Goal: Obtain resource: Download file/media

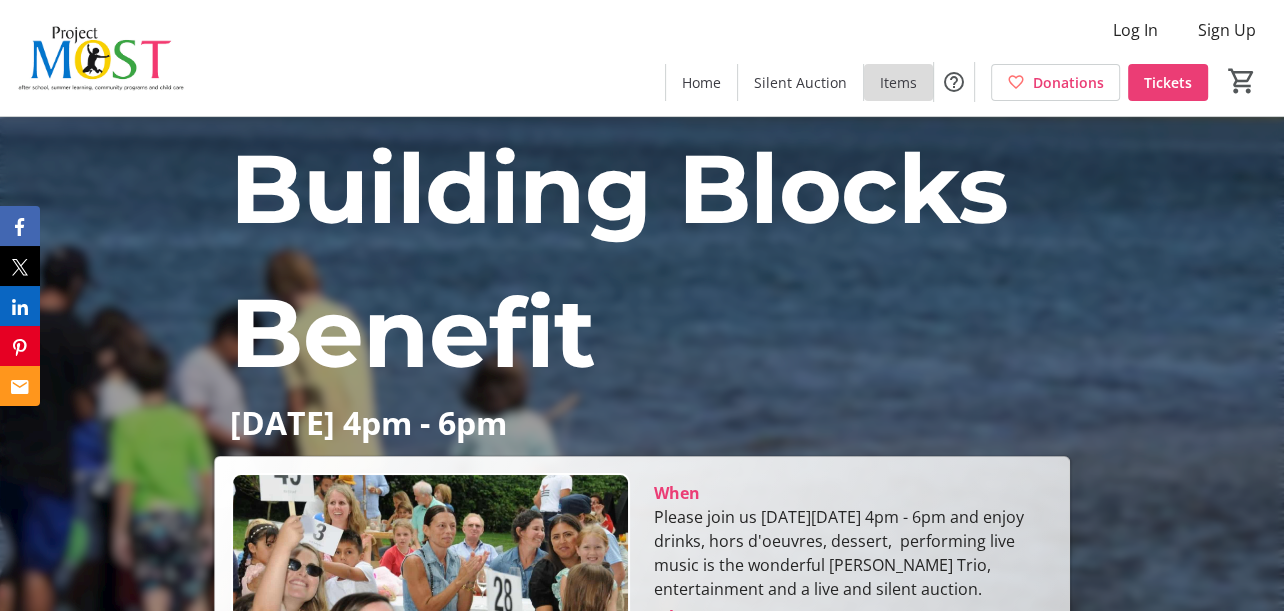
click at [890, 85] on span "Items" at bounding box center [898, 82] width 37 height 21
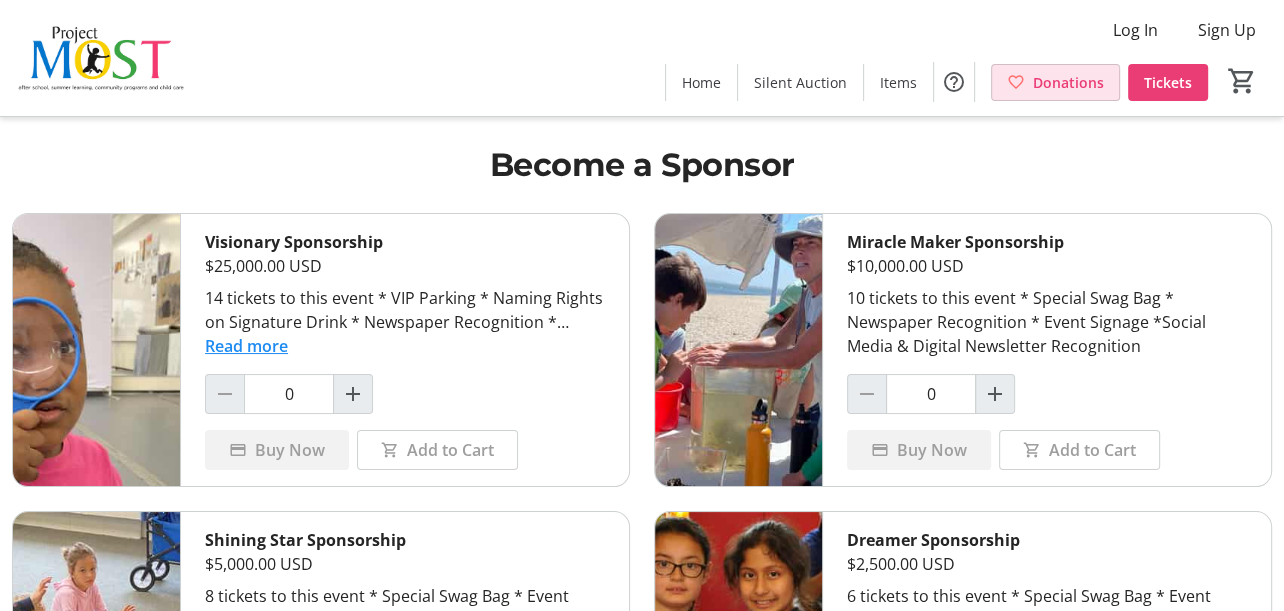
click at [1052, 87] on span "Donations" at bounding box center [1068, 82] width 71 height 21
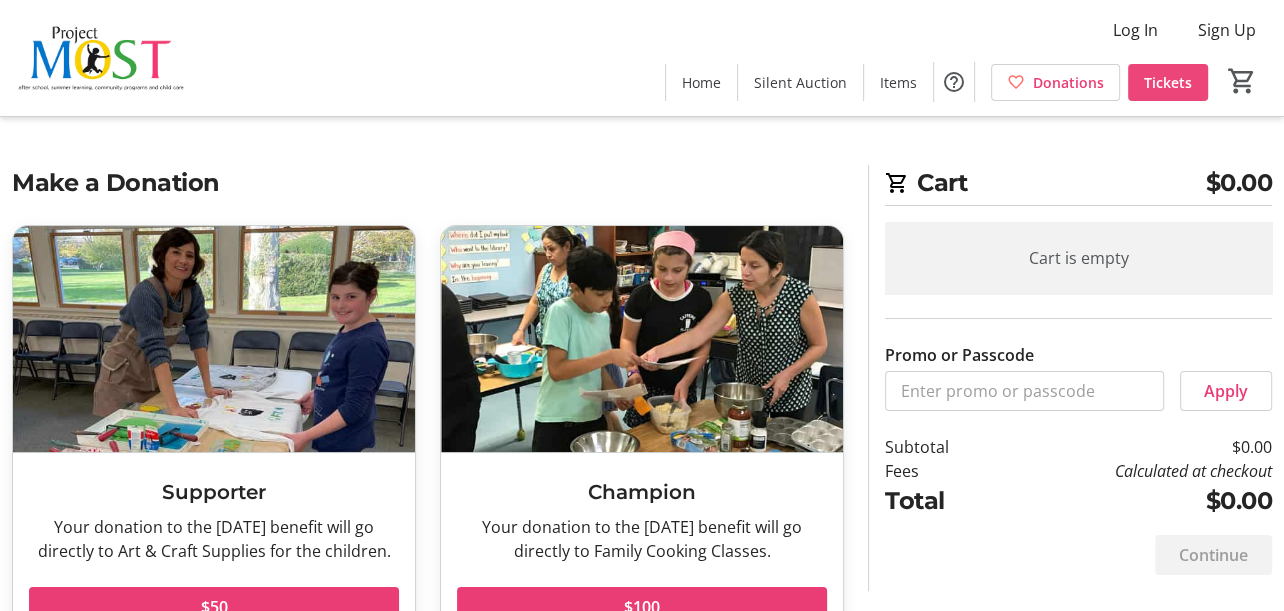
click at [1149, 80] on span "Tickets" at bounding box center [1168, 82] width 48 height 21
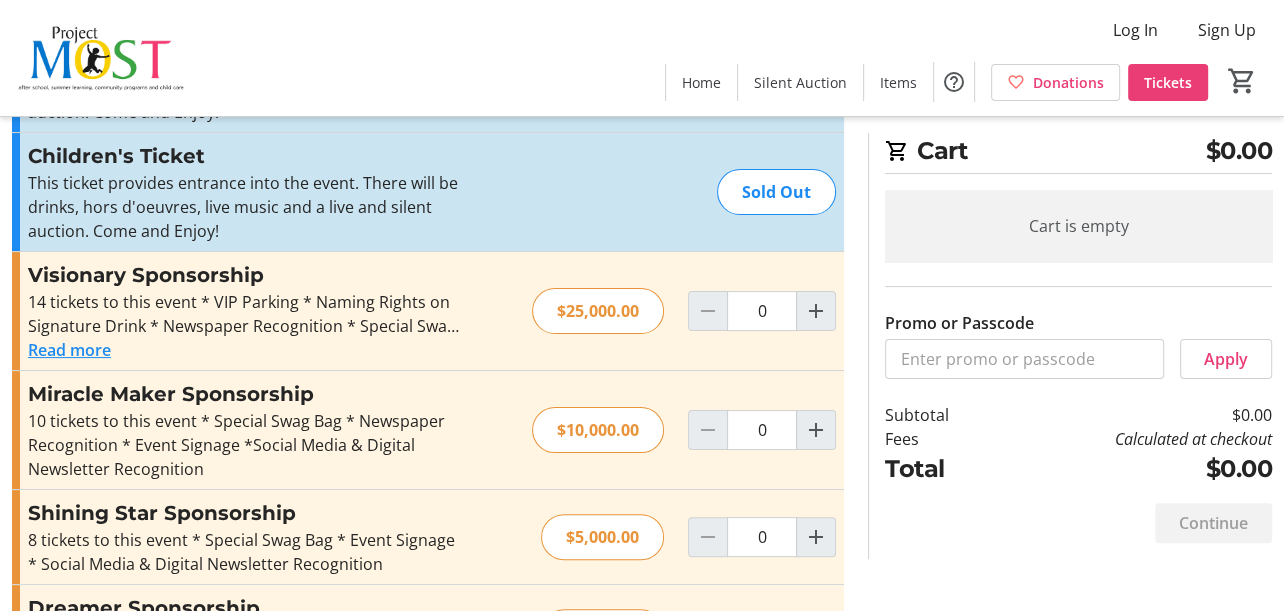
scroll to position [300, 0]
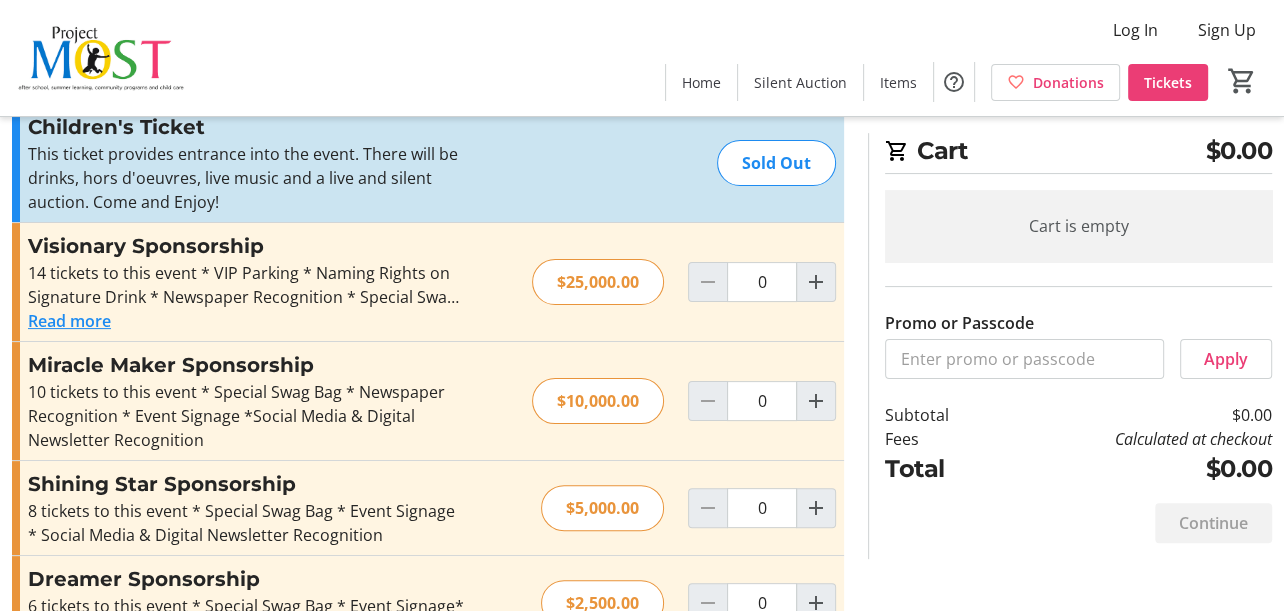
click at [76, 316] on button "Read more" at bounding box center [69, 321] width 83 height 24
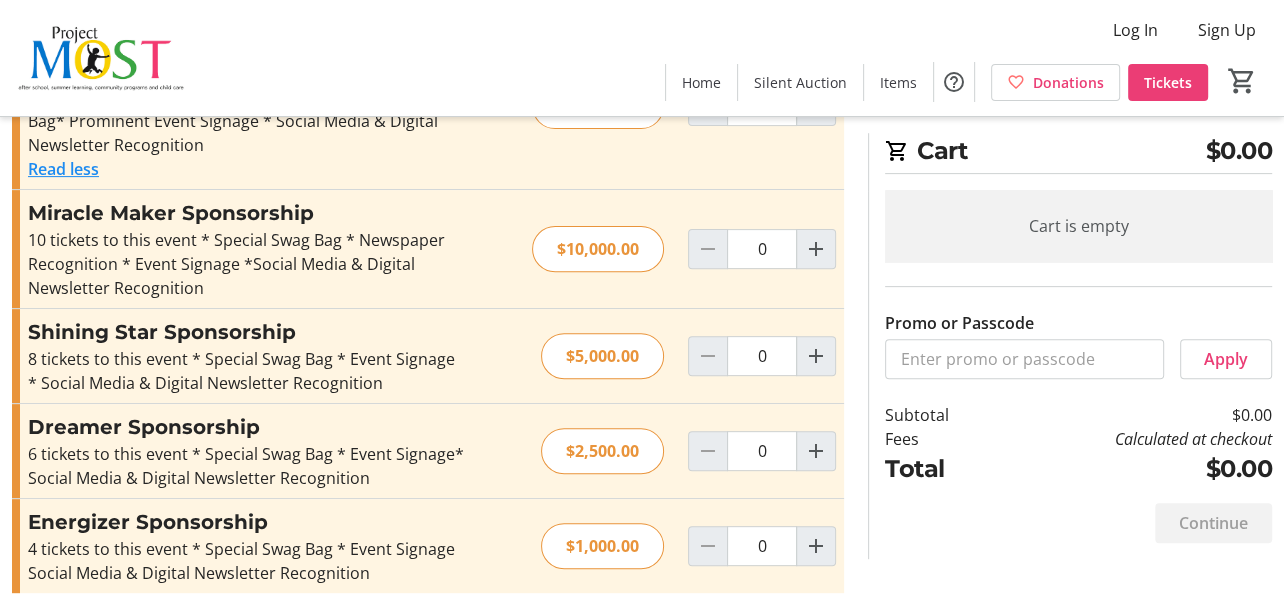
scroll to position [502, 0]
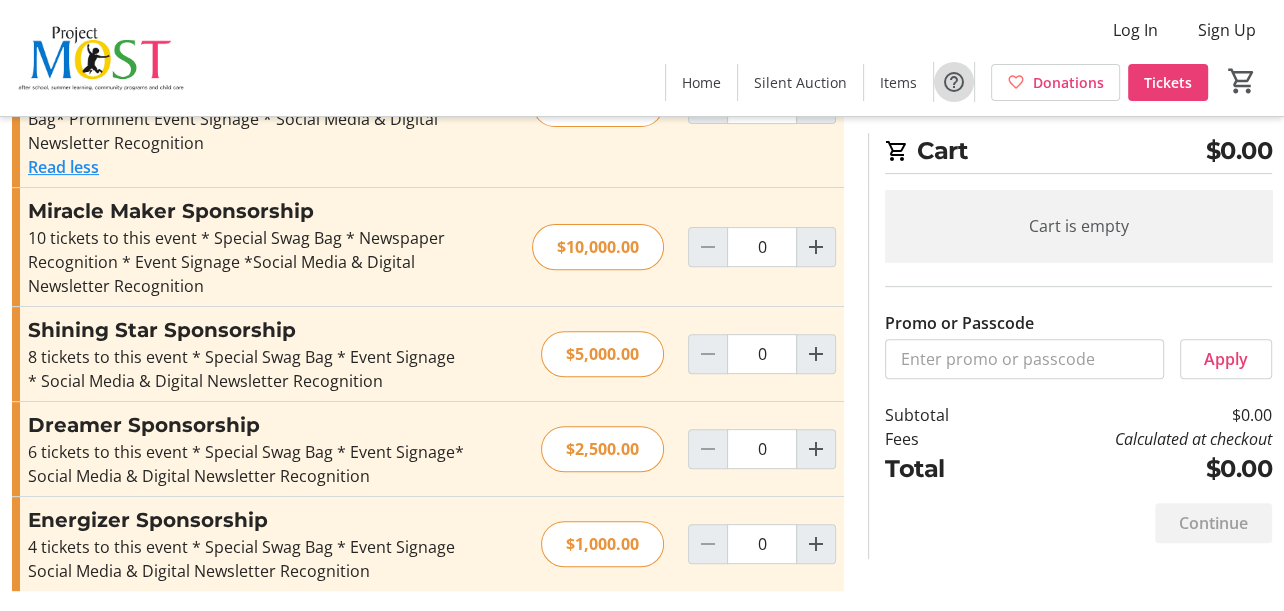
click at [951, 83] on mat-icon "Help" at bounding box center [954, 82] width 24 height 24
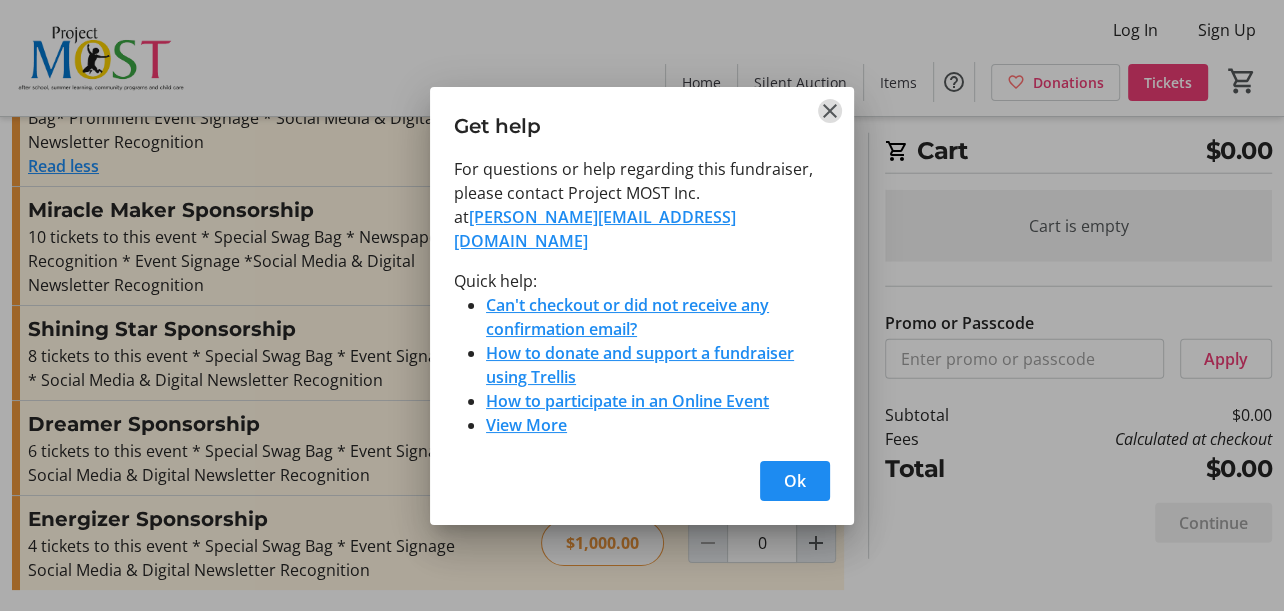
click at [839, 121] on mat-icon "Close" at bounding box center [830, 111] width 24 height 24
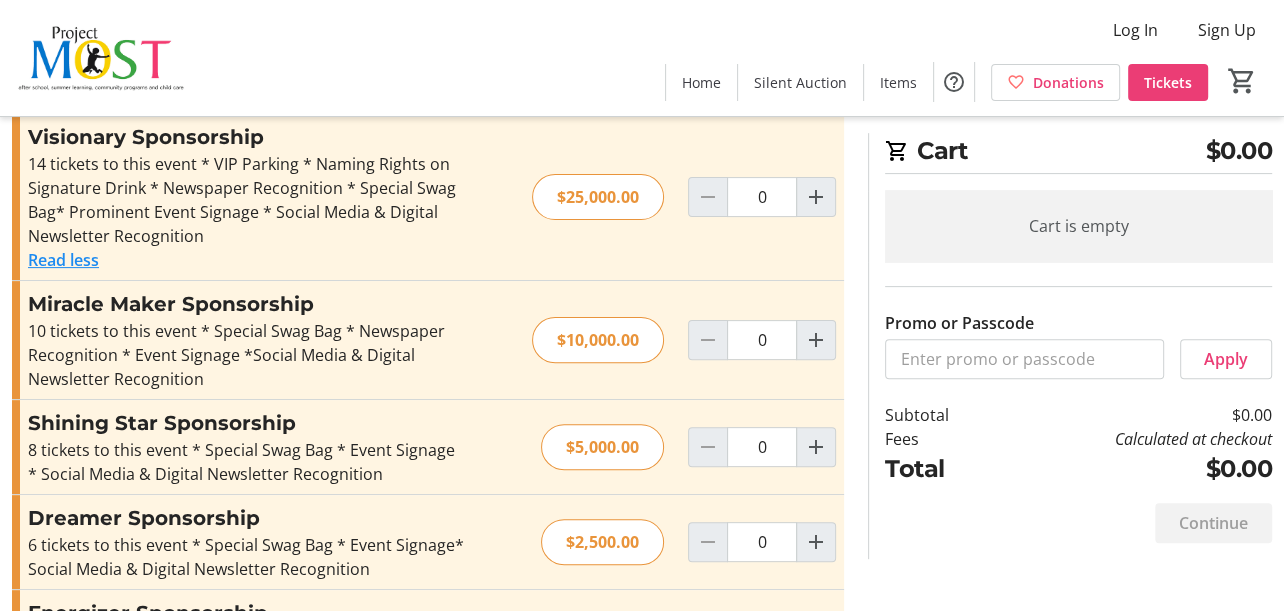
scroll to position [402, 0]
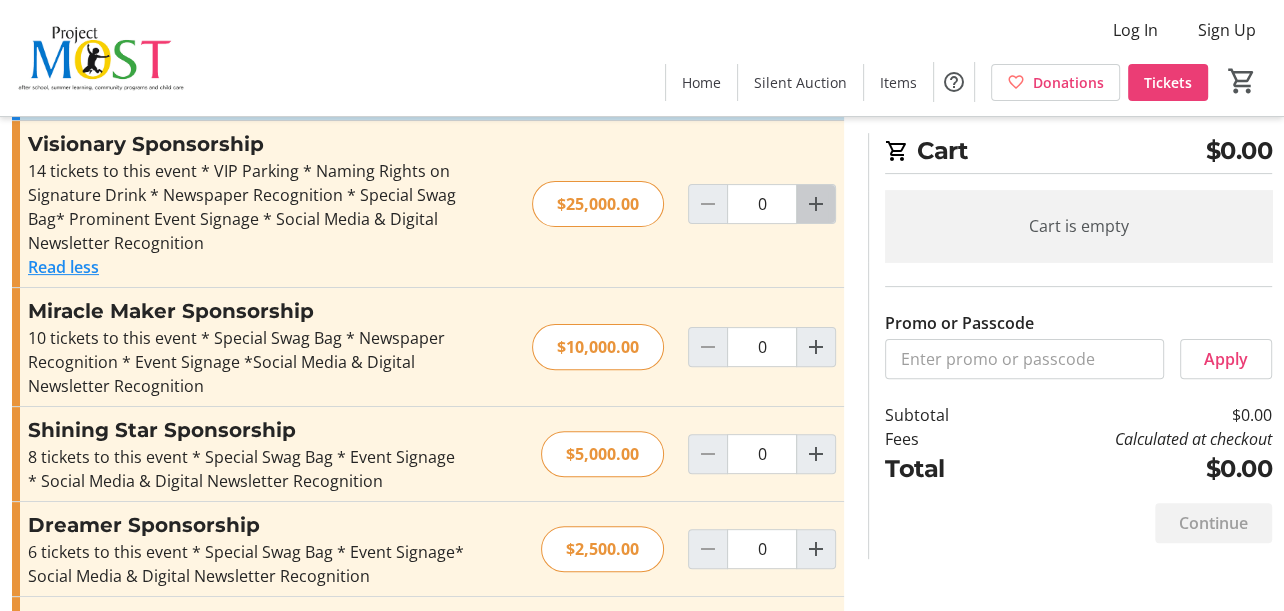
click at [814, 202] on mat-icon "Increment by one" at bounding box center [816, 204] width 24 height 24
type input "1"
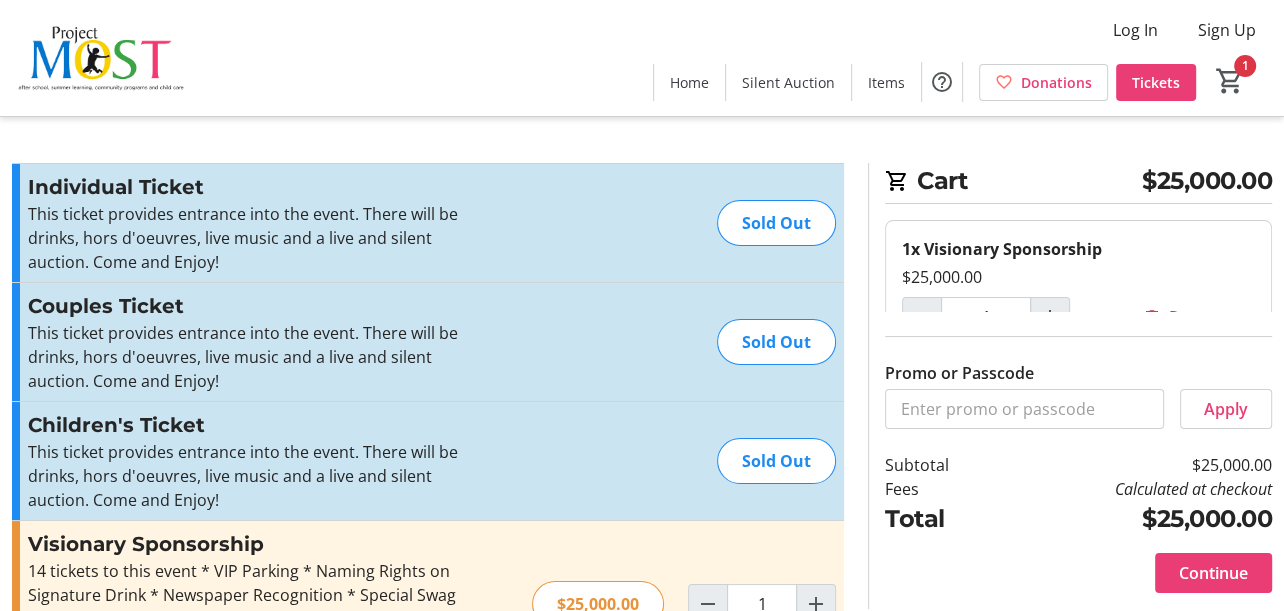
scroll to position [39, 0]
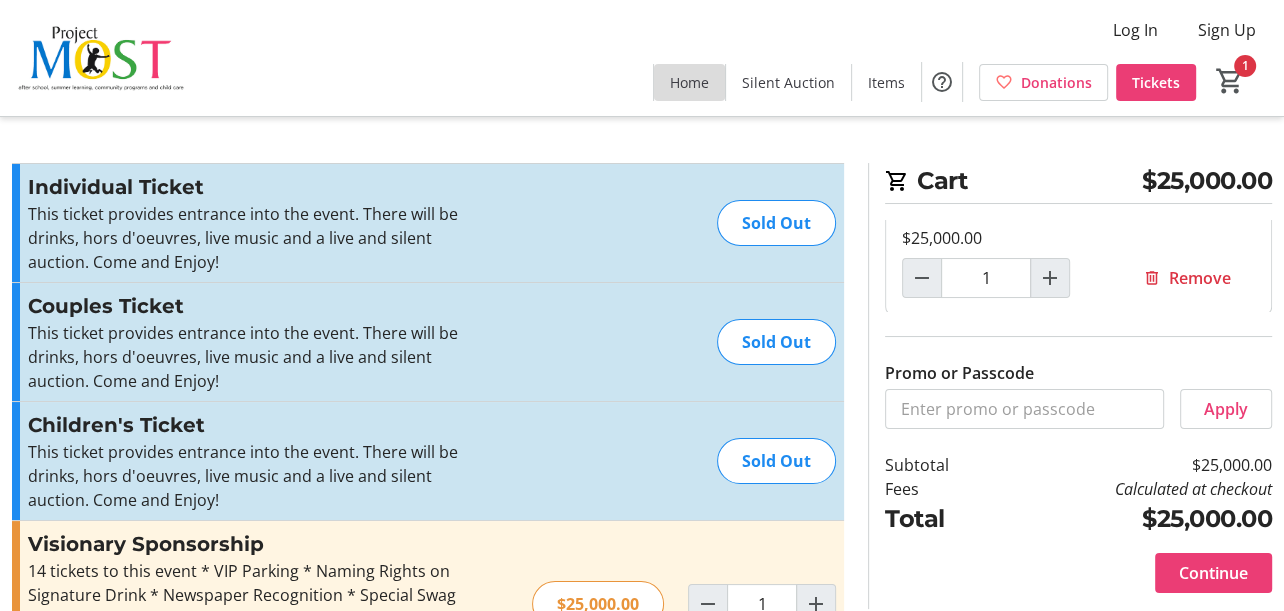
click at [698, 85] on span "Home" at bounding box center [689, 82] width 39 height 21
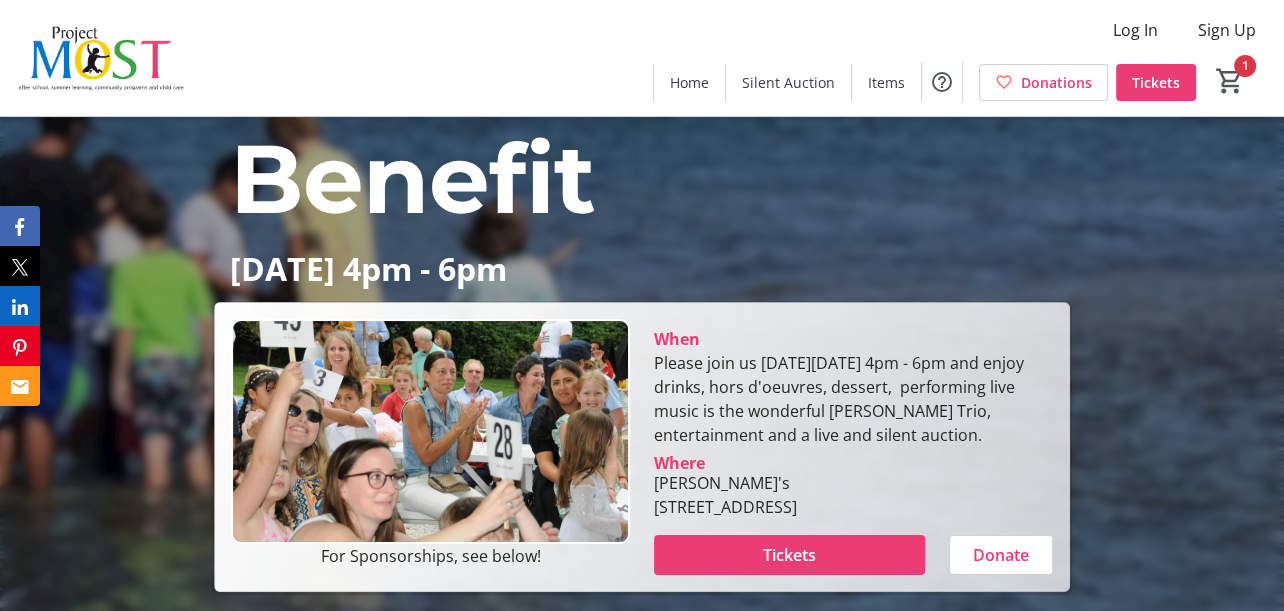
scroll to position [200, 0]
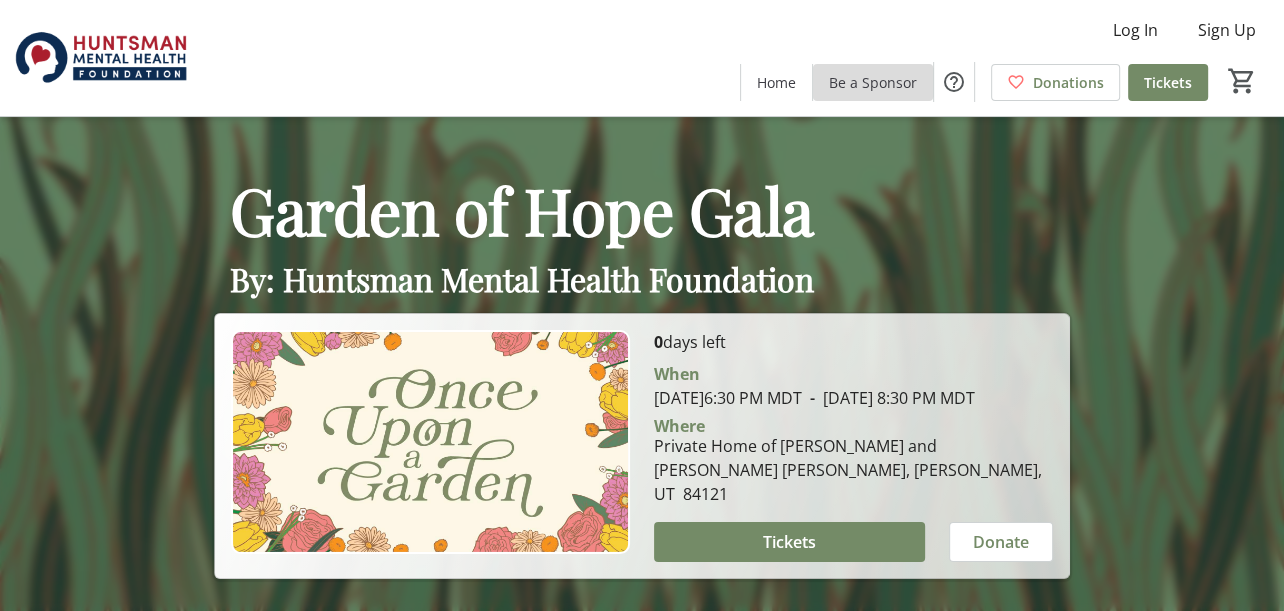
click at [883, 77] on span "Be a Sponsor" at bounding box center [873, 82] width 88 height 21
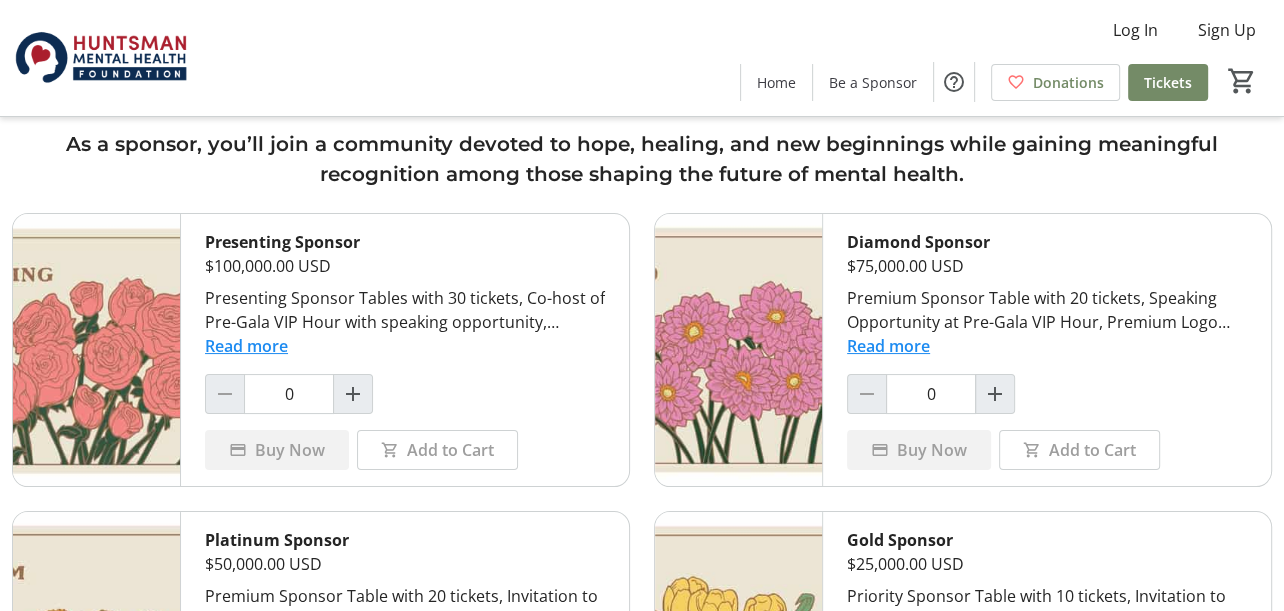
scroll to position [100, 0]
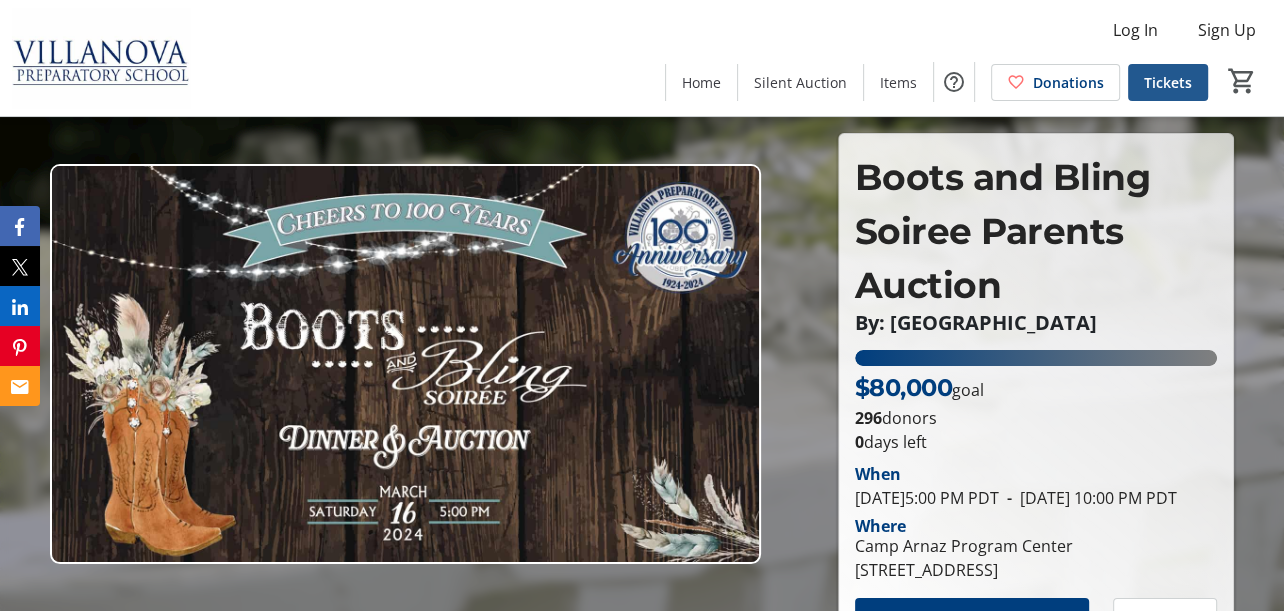
click at [1154, 75] on span "Tickets" at bounding box center [1168, 82] width 48 height 21
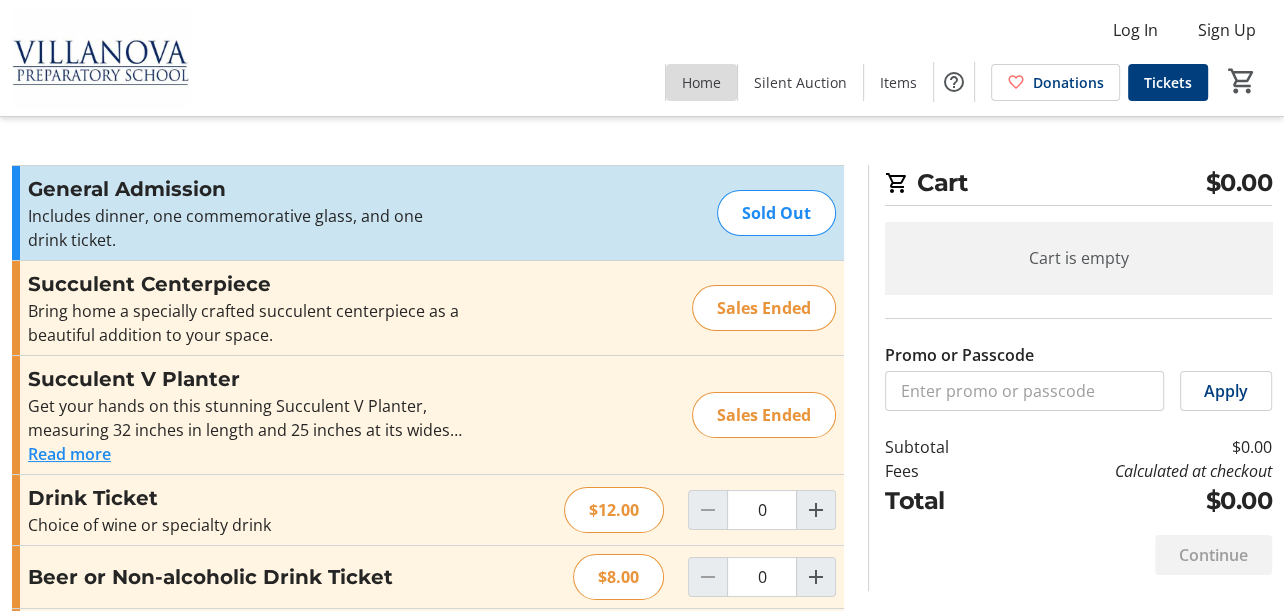
click at [693, 77] on span "Home" at bounding box center [701, 82] width 39 height 21
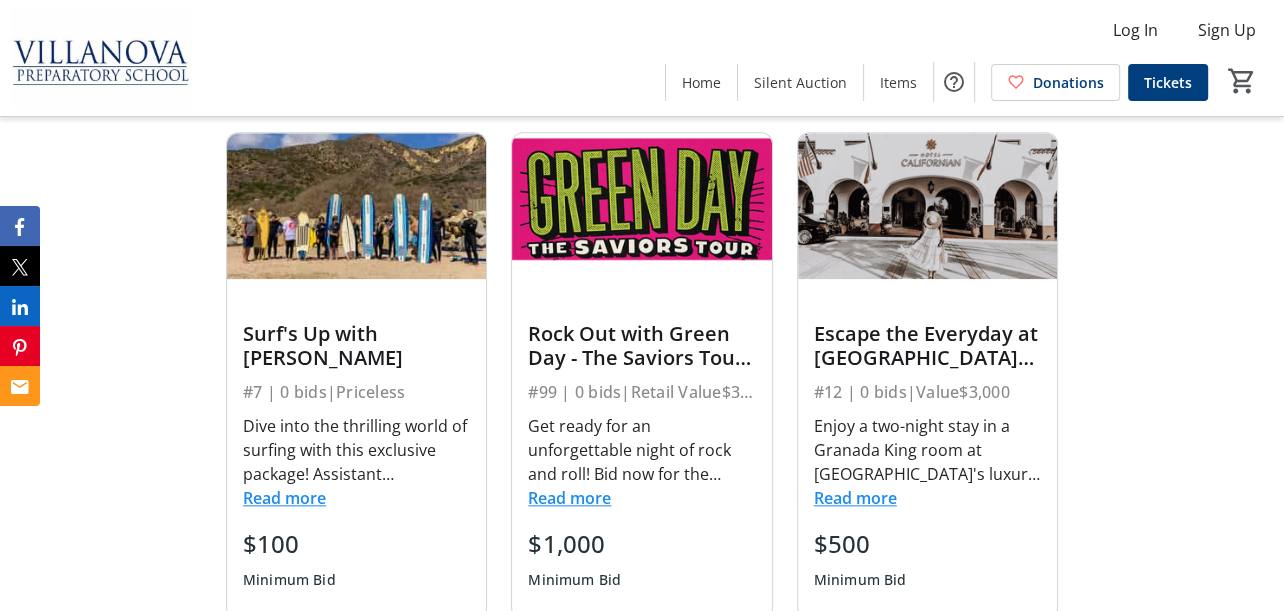
scroll to position [1400, 0]
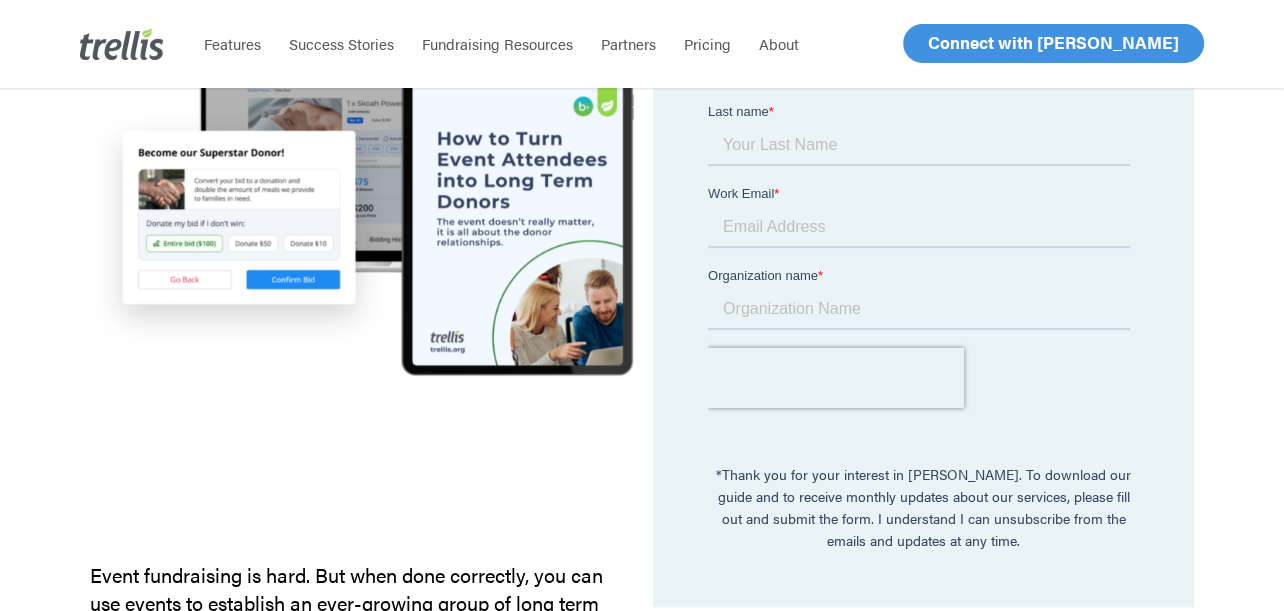
scroll to position [335, 0]
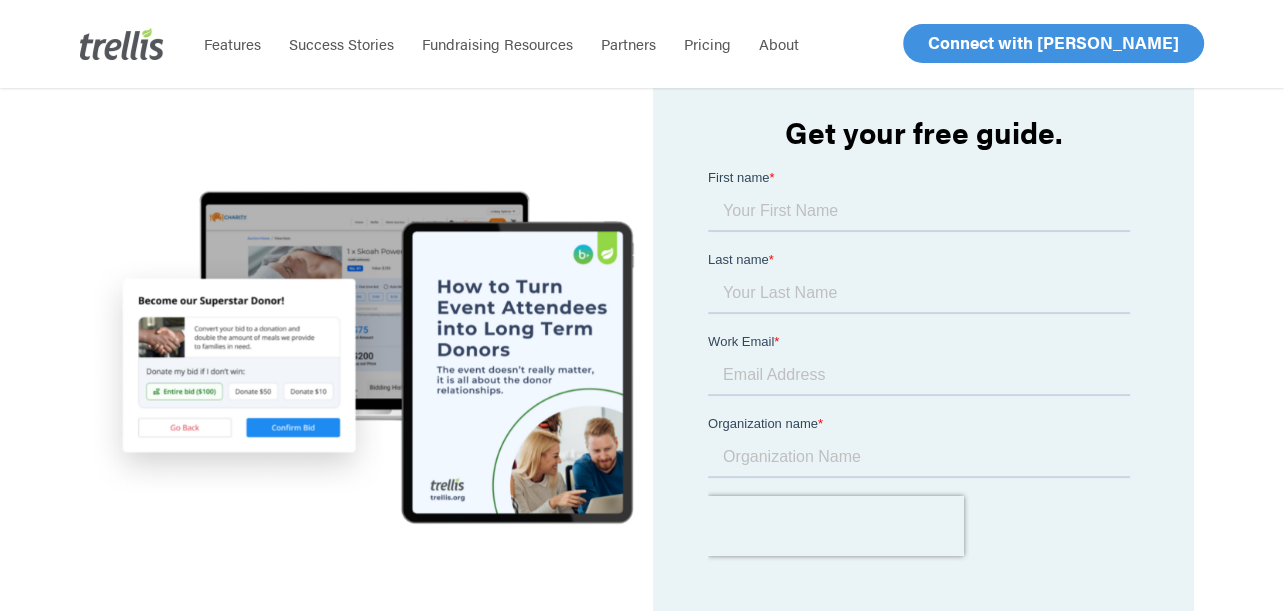
drag, startPoint x: 724, startPoint y: 209, endPoint x: 739, endPoint y: 209, distance: 15.0
click at [725, 209] on input "First name *" at bounding box center [919, 211] width 422 height 40
type input "Diana"
click at [953, 273] on input "Last name *" at bounding box center [919, 293] width 422 height 40
type input "Gray"
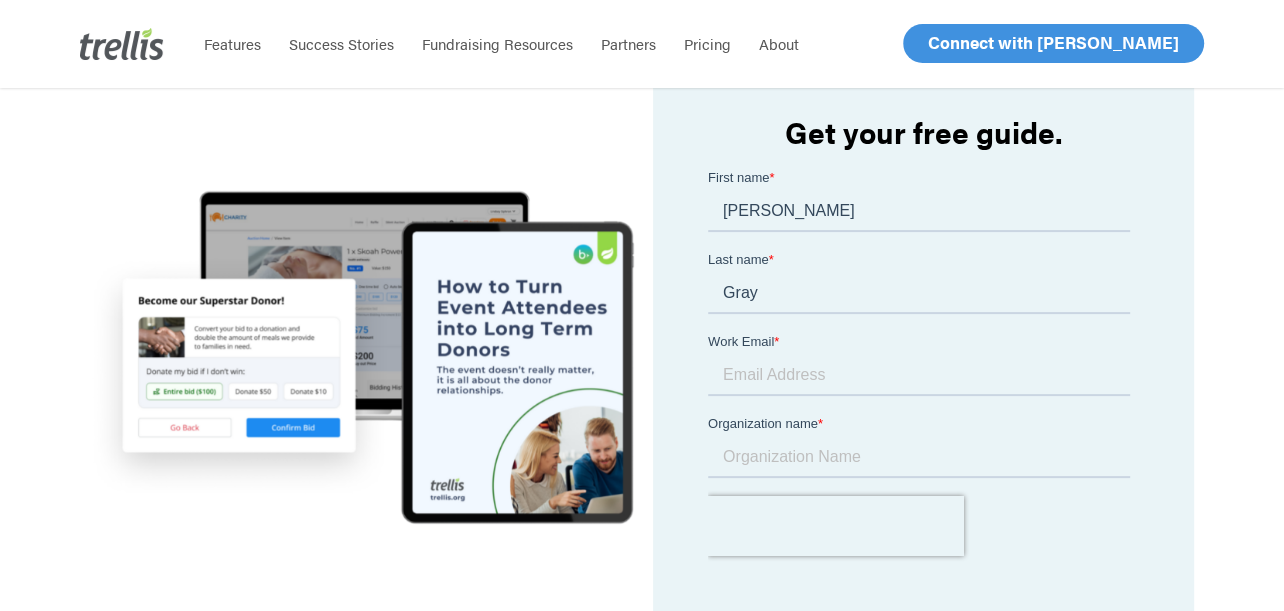
click at [755, 355] on input "Work Email *" at bounding box center [919, 375] width 422 height 40
type input "[EMAIL_ADDRESS][DOMAIN_NAME]"
click at [809, 437] on input "Organization name *" at bounding box center [919, 457] width 422 height 40
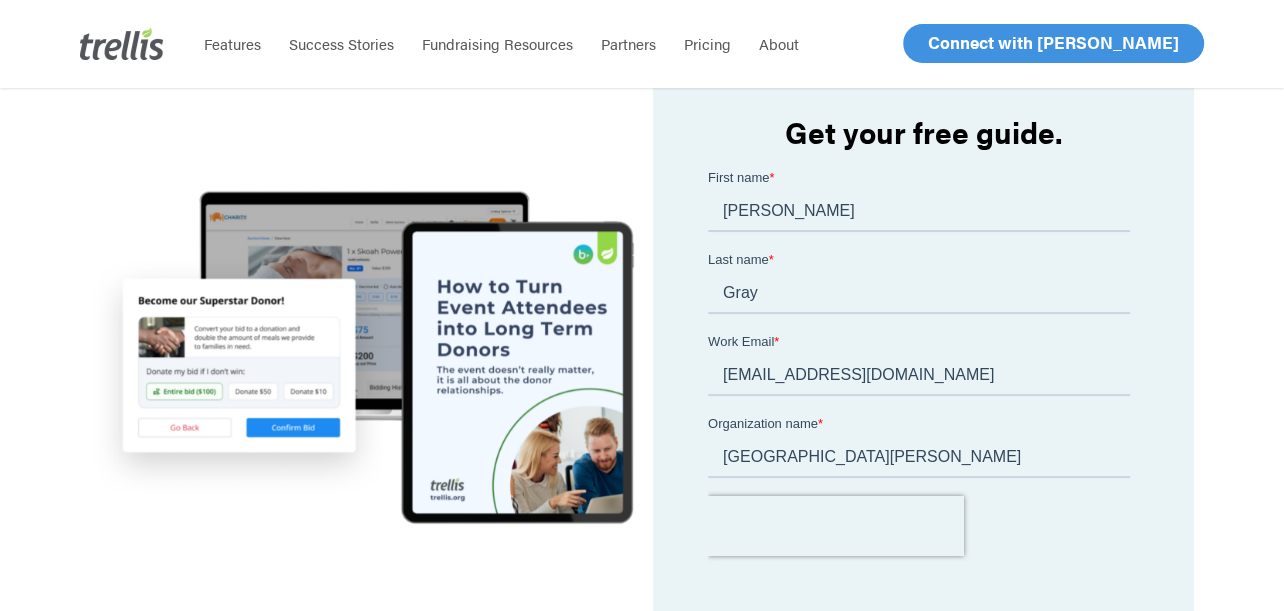
scroll to position [435, 0]
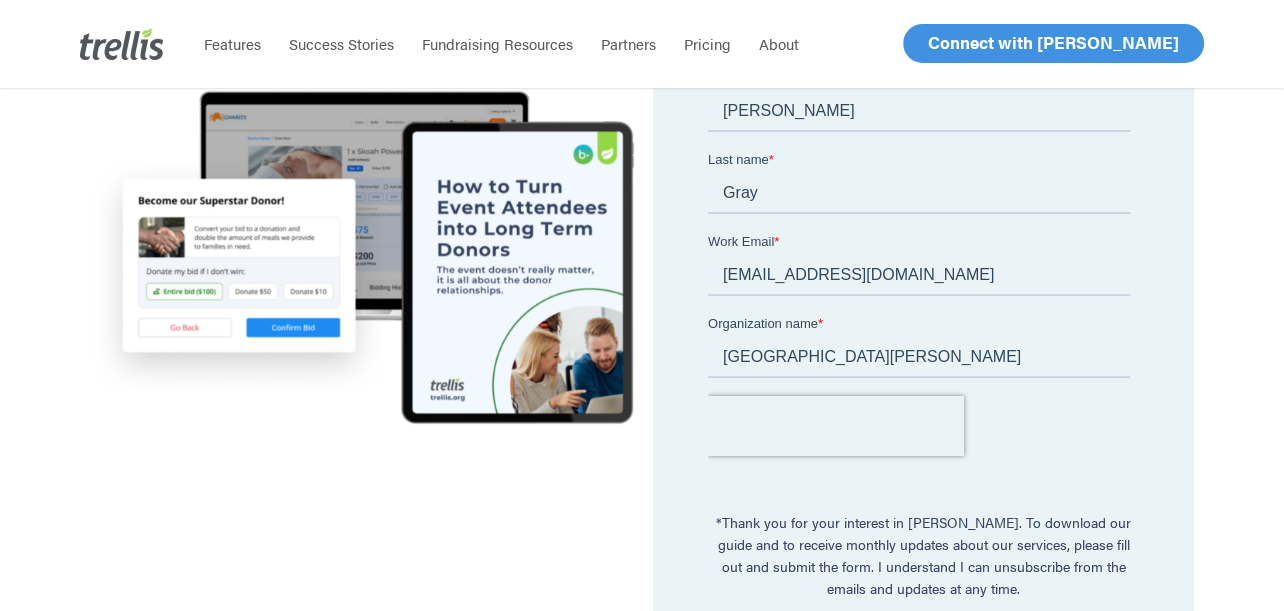
type input "St. Joseph Center"
click at [1019, 490] on input "Claim Your Guide" at bounding box center [922, 515] width 257 height 51
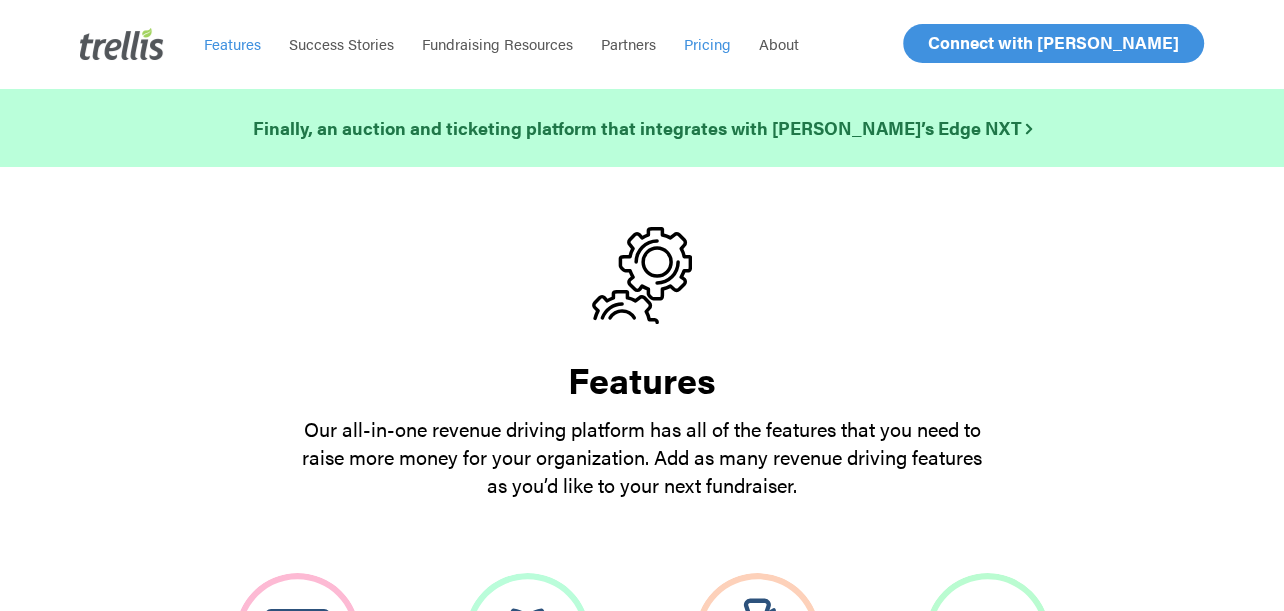
click at [702, 46] on span "Pricing" at bounding box center [707, 43] width 47 height 21
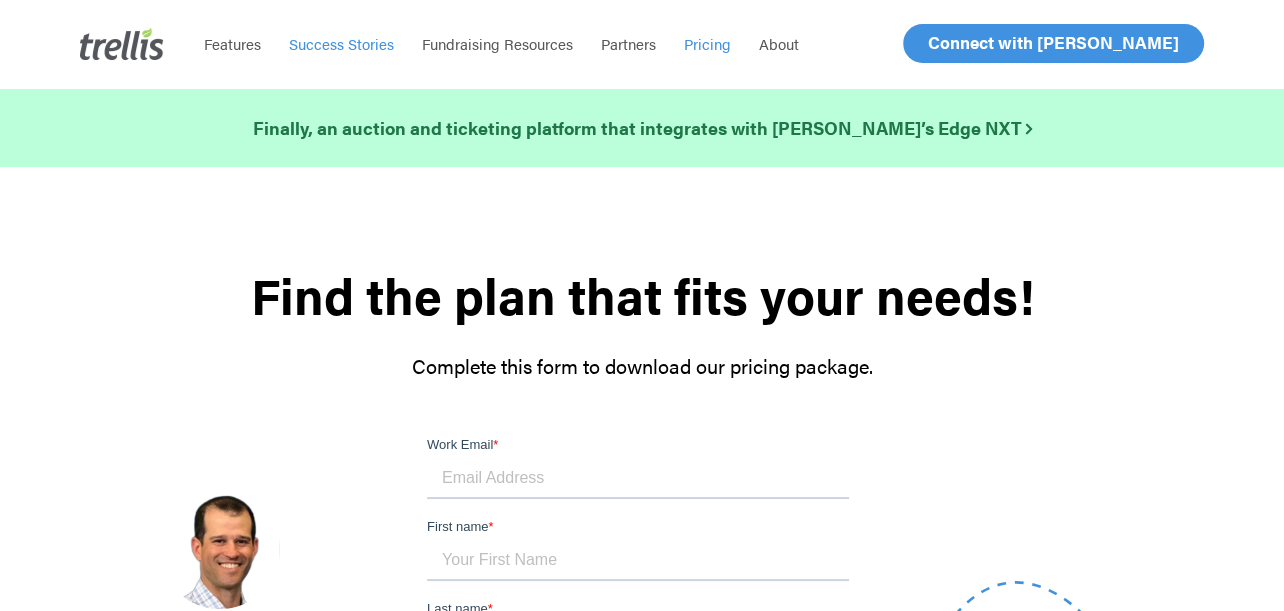
click at [354, 46] on span "Success Stories" at bounding box center [341, 43] width 105 height 21
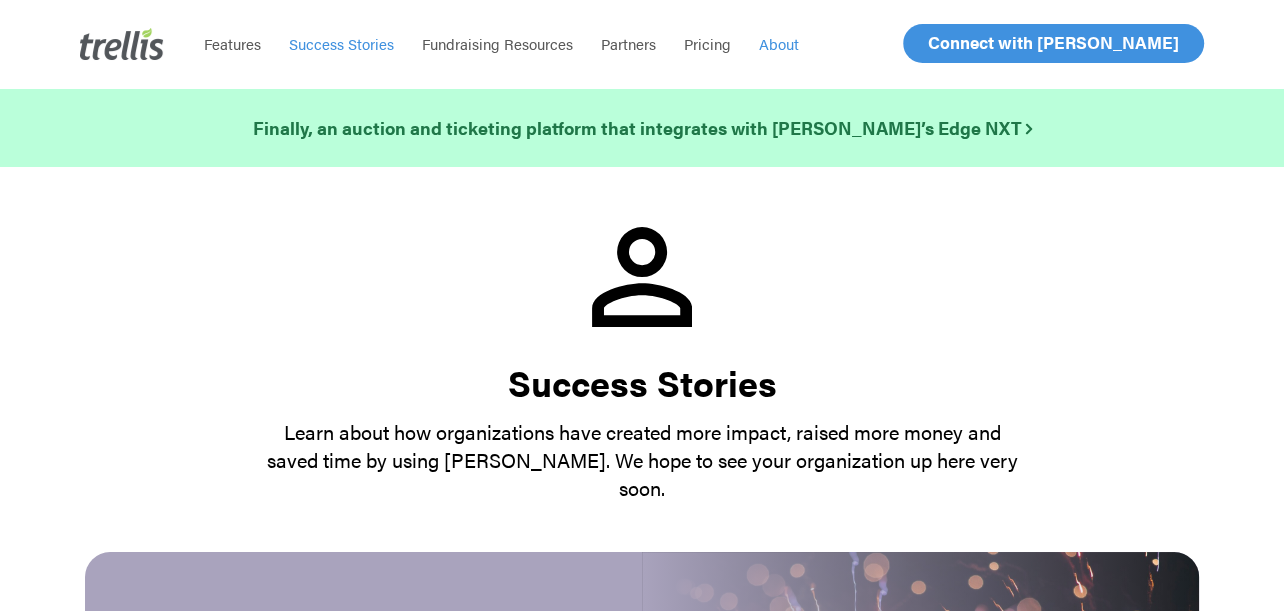
click at [780, 41] on span "About" at bounding box center [779, 43] width 40 height 21
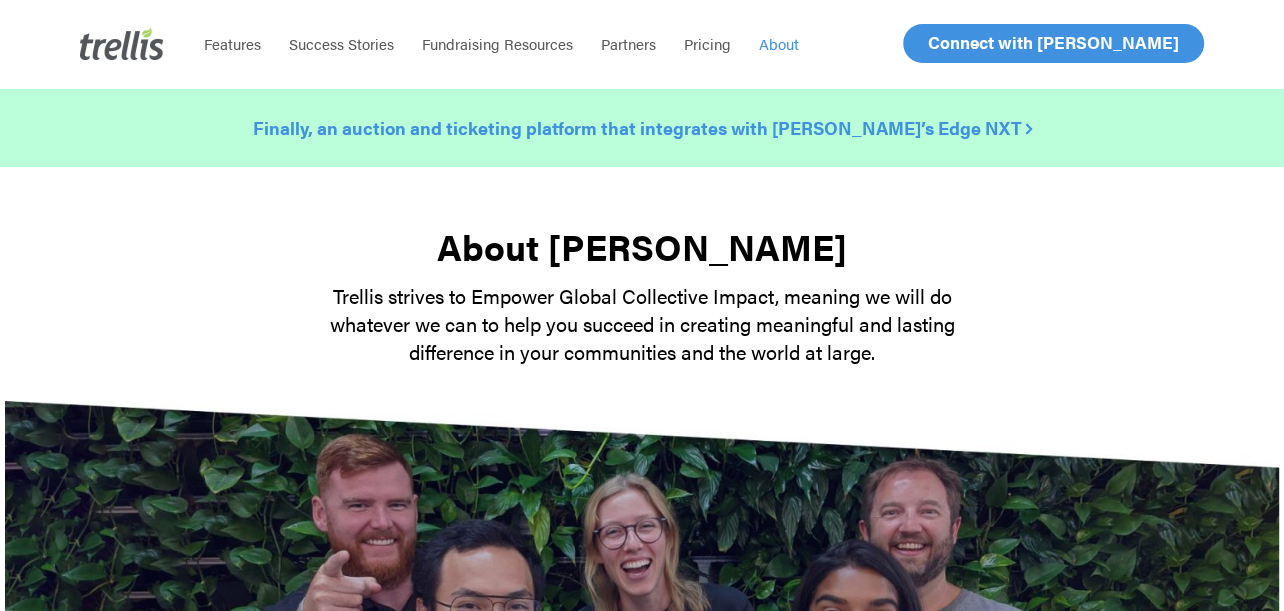
click at [870, 132] on strong "Finally, an auction and ticketing platform that integrates with [PERSON_NAME]’s…" at bounding box center [642, 127] width 779 height 25
